Goal: Task Accomplishment & Management: Complete application form

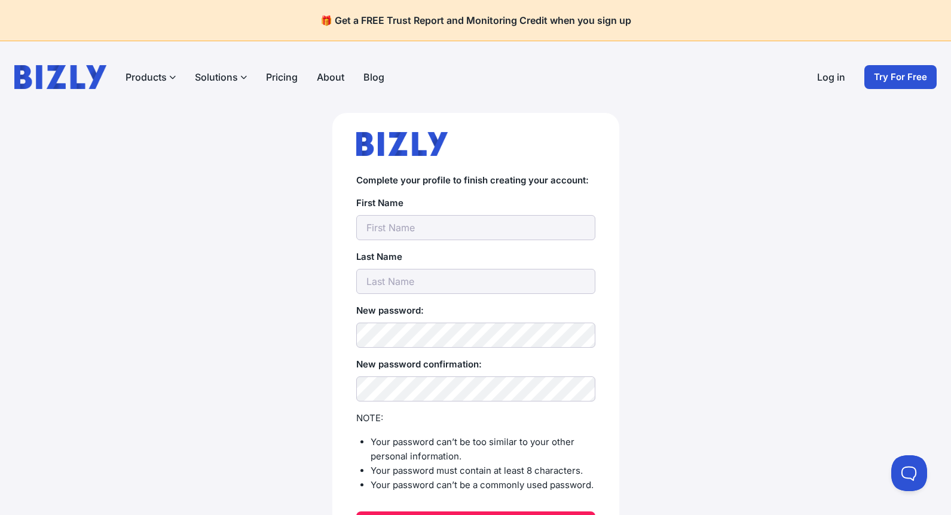
click at [418, 228] on input "text" at bounding box center [475, 227] width 239 height 25
type input "[EMAIL_ADDRESS][DOMAIN_NAME]"
click at [503, 283] on input "[EMAIL_ADDRESS][DOMAIN_NAME]" at bounding box center [475, 281] width 239 height 25
type input "j"
drag, startPoint x: 513, startPoint y: 210, endPoint x: 508, endPoint y: 221, distance: 12.3
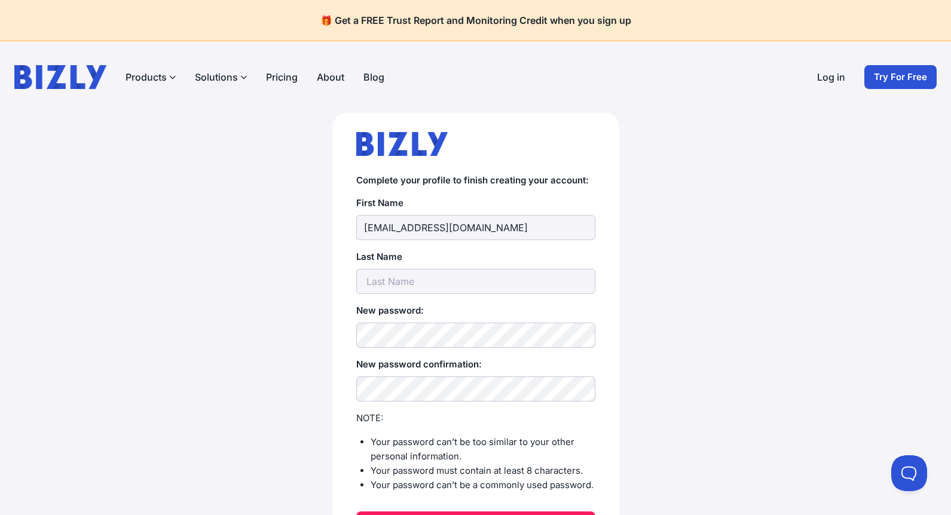
click at [513, 210] on div "First Name [EMAIL_ADDRESS][DOMAIN_NAME]" at bounding box center [475, 218] width 239 height 44
click at [506, 225] on input "[EMAIL_ADDRESS][DOMAIN_NAME]" at bounding box center [475, 227] width 239 height 25
type input "j"
type input "Jaspalsingh"
click at [379, 282] on input "text" at bounding box center [475, 281] width 239 height 25
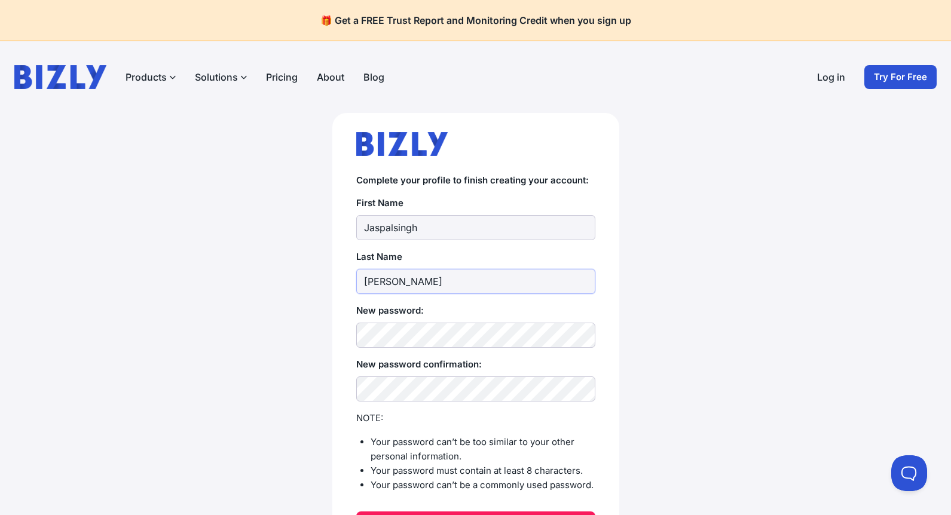
type input "[PERSON_NAME]"
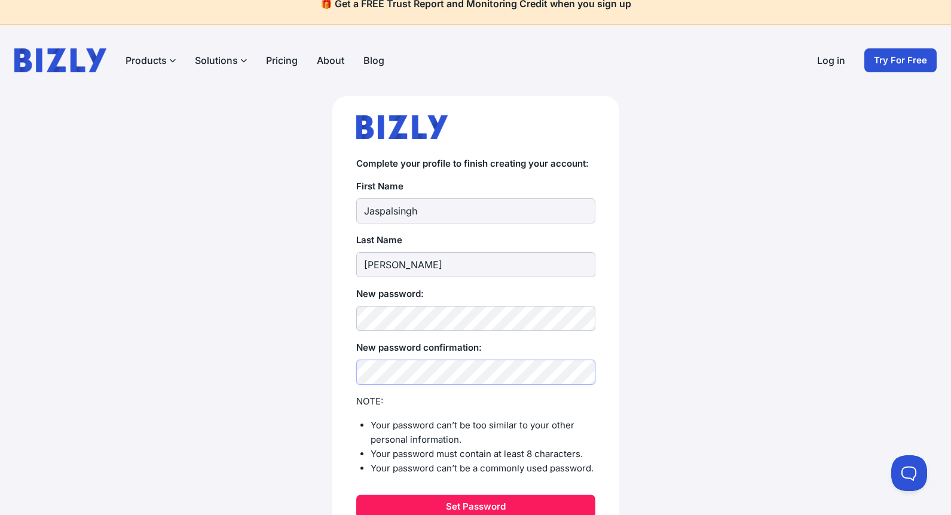
scroll to position [111, 0]
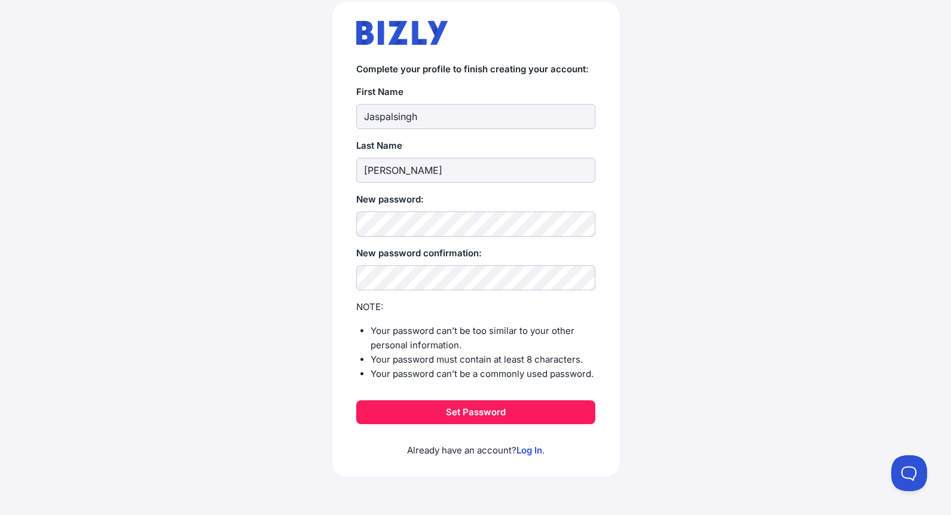
click at [505, 415] on button "Set Password" at bounding box center [475, 413] width 239 height 24
